Goal: Information Seeking & Learning: Learn about a topic

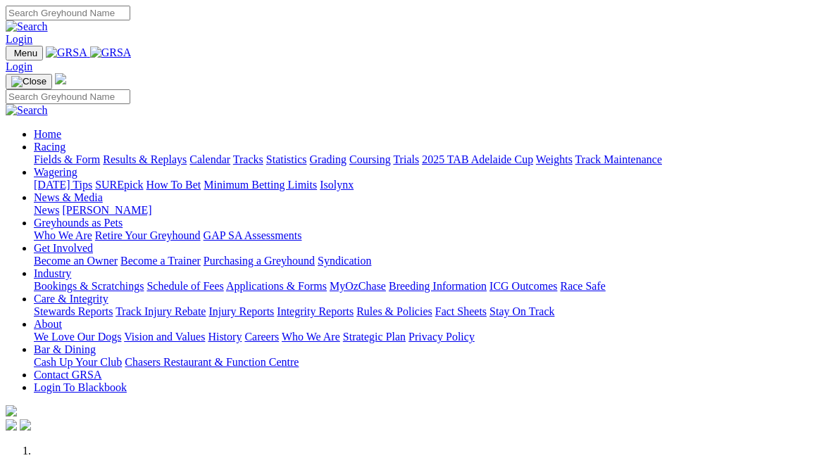
click at [65, 141] on link "Racing" at bounding box center [50, 147] width 32 height 12
click at [58, 153] on link "Fields & Form" at bounding box center [67, 159] width 66 height 12
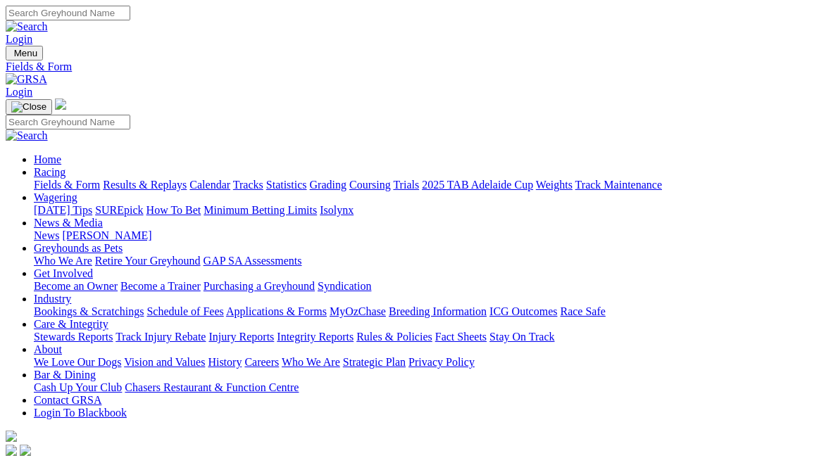
click at [65, 166] on link "Racing" at bounding box center [50, 172] width 32 height 12
click at [176, 179] on link "Results & Replays" at bounding box center [145, 185] width 84 height 12
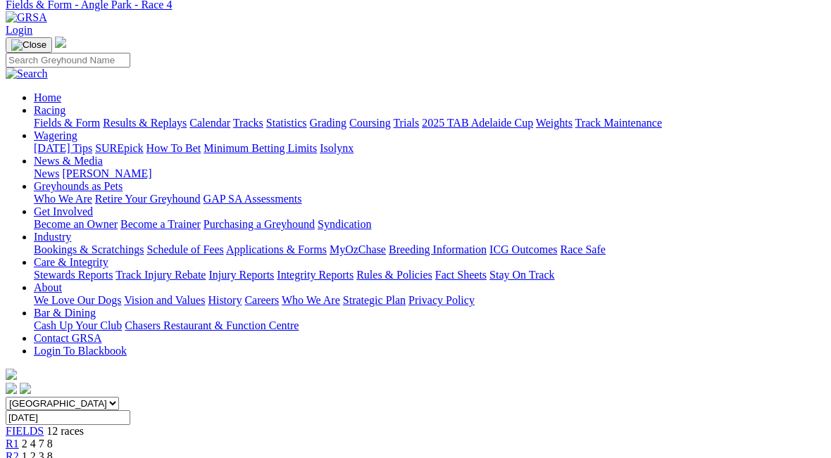
scroll to position [61, 0]
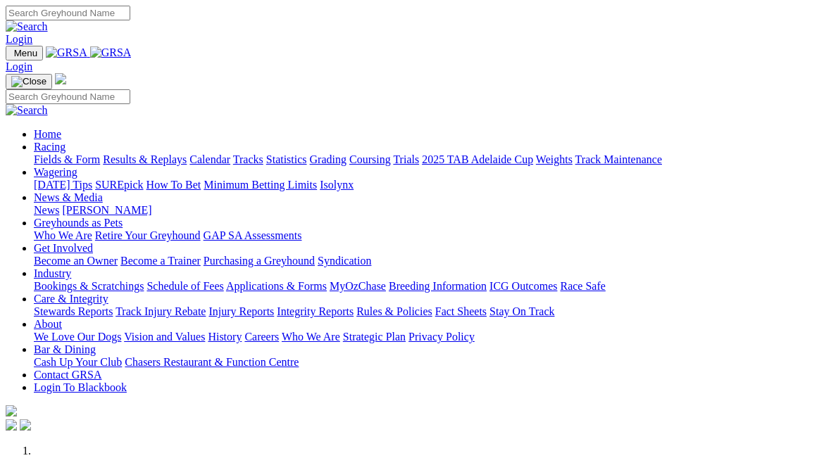
click at [65, 141] on link "Racing" at bounding box center [50, 147] width 32 height 12
click at [46, 153] on link "Fields & Form" at bounding box center [67, 159] width 66 height 12
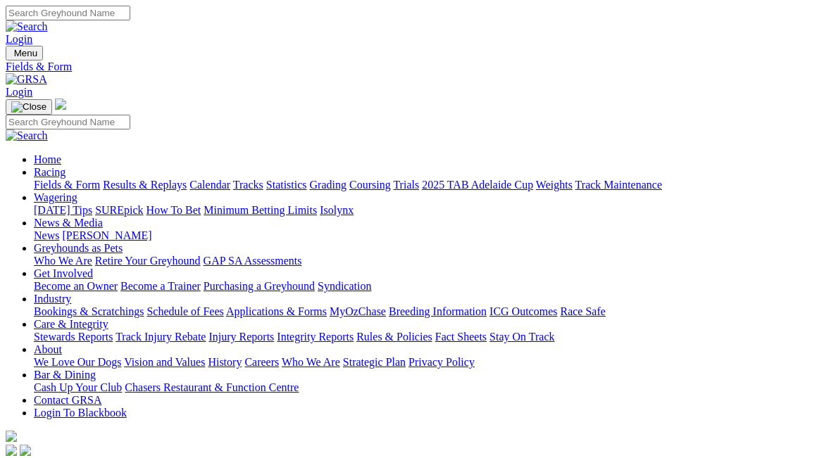
click at [51, 179] on link "Fields & Form" at bounding box center [67, 185] width 66 height 12
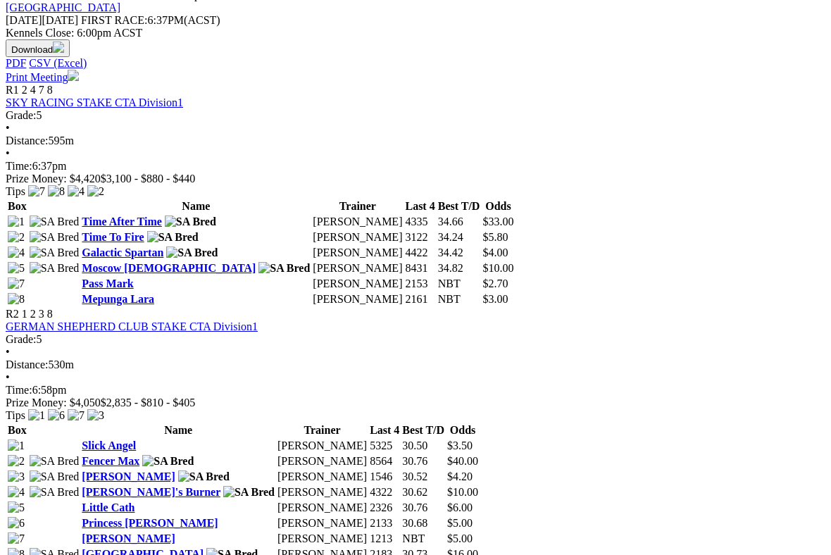
scroll to position [663, 0]
